Goal: Task Accomplishment & Management: Manage account settings

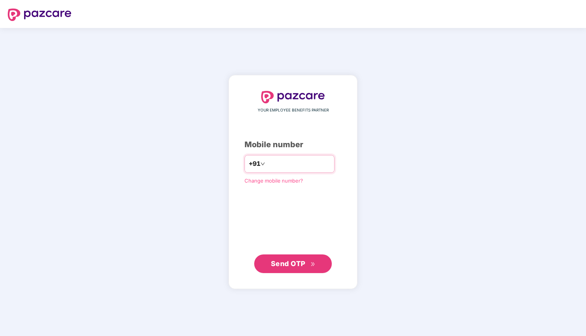
type input "**********"
click at [311, 258] on span "Send OTP" at bounding box center [293, 263] width 45 height 11
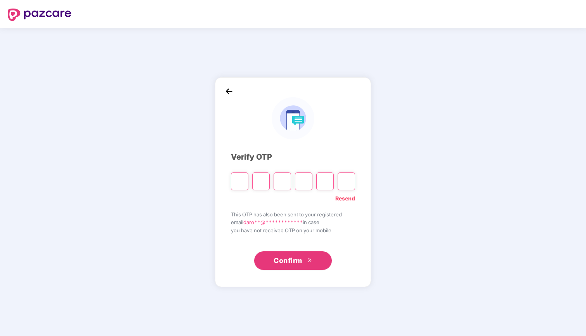
type input "*"
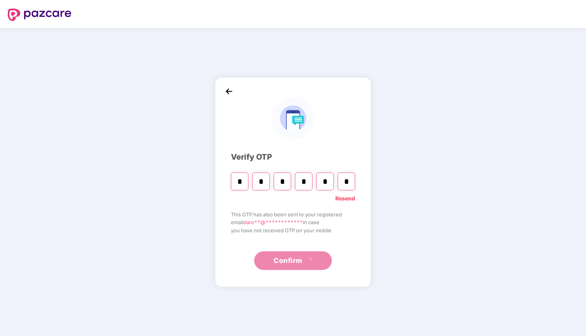
type input "*"
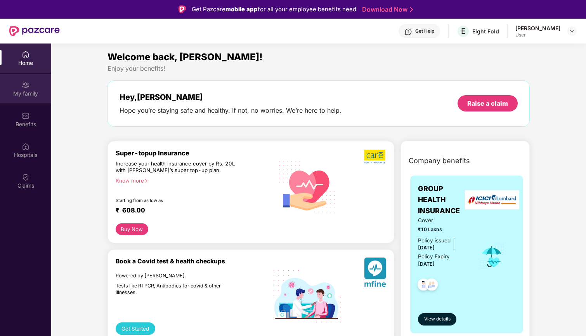
click at [36, 93] on div "My family" at bounding box center [25, 94] width 51 height 8
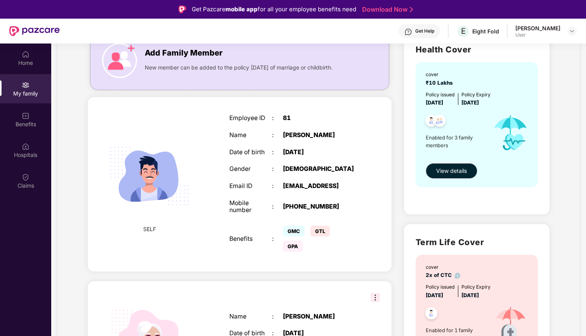
scroll to position [66, 0]
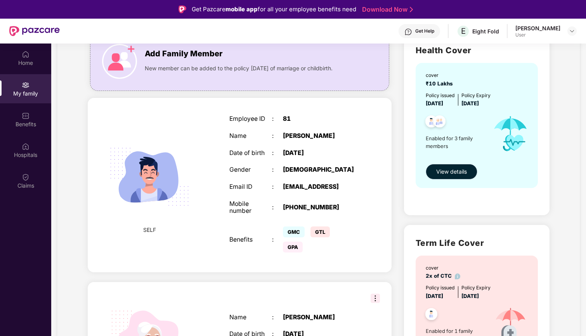
click at [454, 172] on span "View details" at bounding box center [451, 171] width 31 height 9
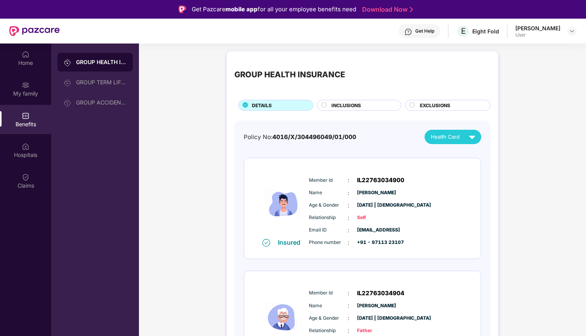
click at [5, 122] on div "Benefits" at bounding box center [25, 124] width 51 height 8
click at [25, 96] on div "My family" at bounding box center [25, 94] width 51 height 8
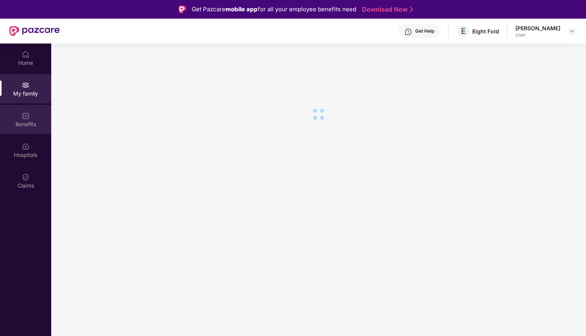
click at [24, 120] on div "Benefits" at bounding box center [25, 124] width 51 height 8
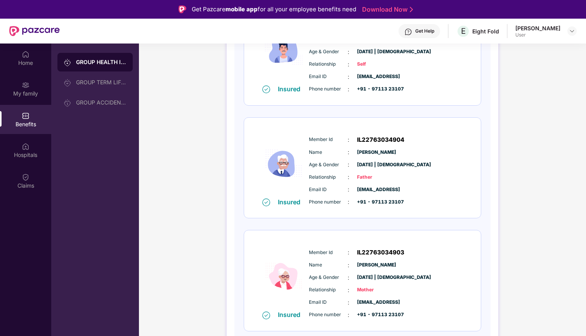
scroll to position [153, 0]
